Goal: Navigation & Orientation: Find specific page/section

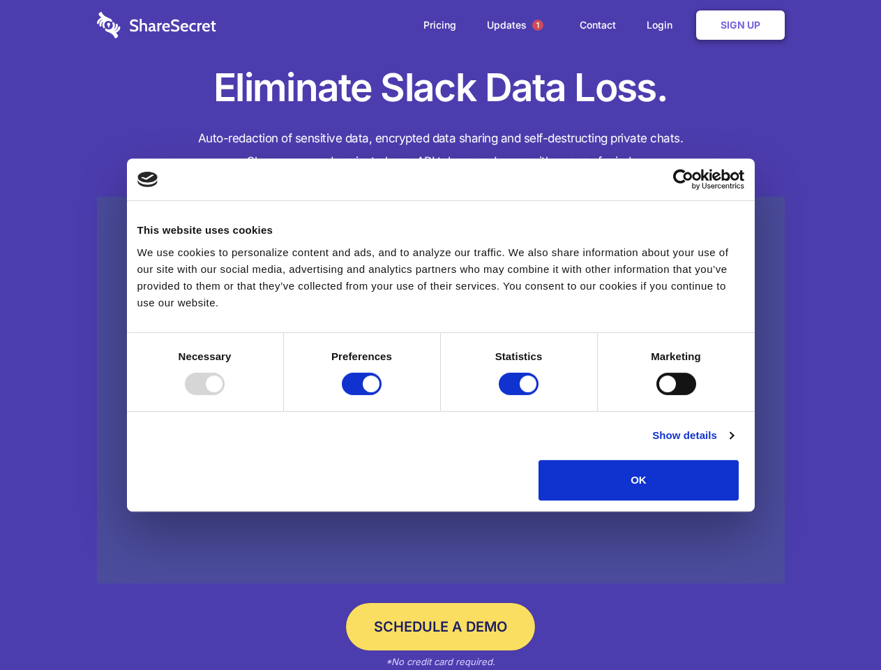
click at [225, 395] on div at bounding box center [205, 383] width 40 height 22
click at [382, 395] on input "Preferences" at bounding box center [362, 383] width 40 height 22
checkbox input "false"
click at [520, 395] on input "Statistics" at bounding box center [519, 383] width 40 height 22
checkbox input "false"
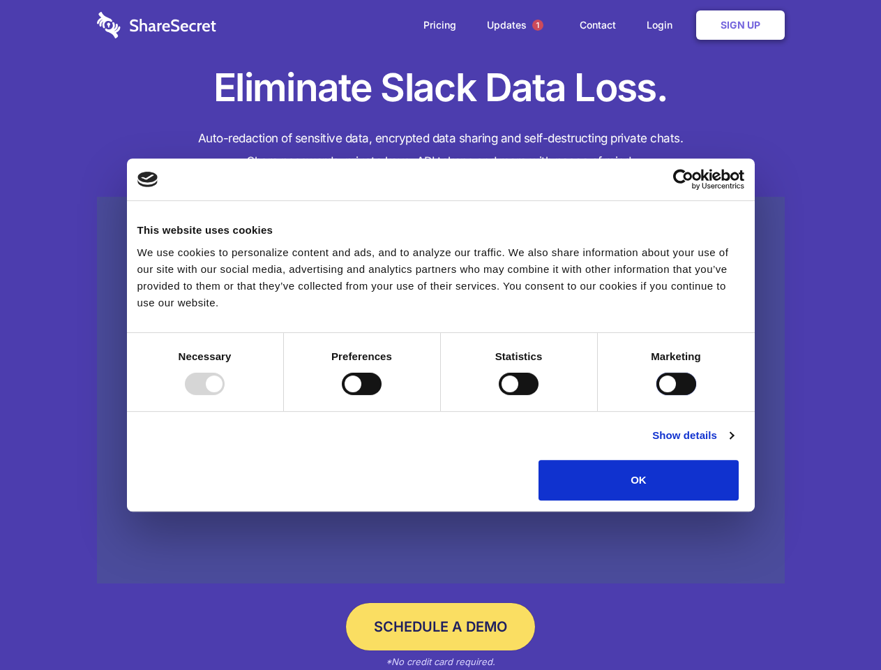
click at [656, 395] on input "Marketing" at bounding box center [676, 383] width 40 height 22
checkbox input "true"
click at [733, 444] on link "Show details" at bounding box center [692, 435] width 81 height 17
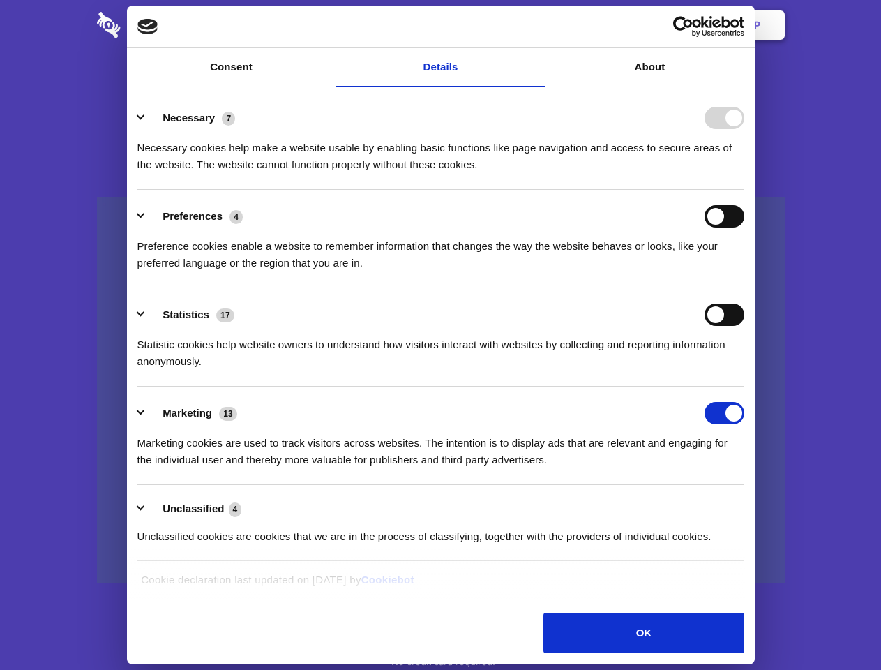
click at [750, 505] on ul "Necessary 7 Necessary cookies help make a website usable by enabling basic func…" at bounding box center [440, 326] width 620 height 470
click at [537, 25] on span "1" at bounding box center [537, 25] width 11 height 11
